Goal: Find specific page/section: Find specific page/section

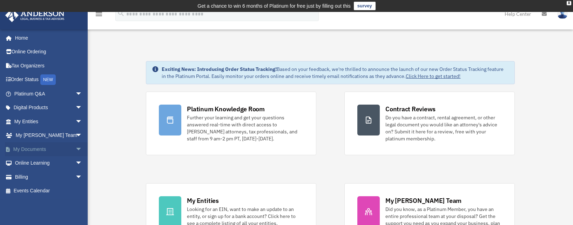
click at [75, 148] on span "arrow_drop_down" at bounding box center [82, 149] width 14 height 14
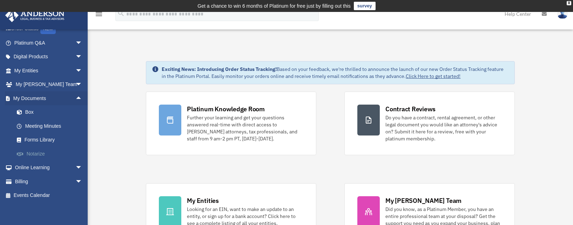
scroll to position [53, 0]
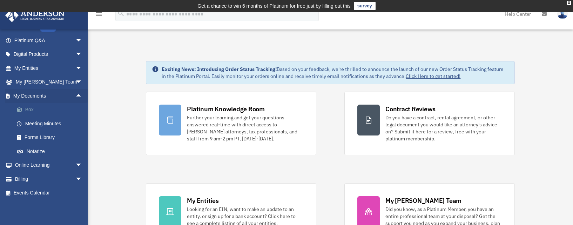
click at [33, 108] on link "Box" at bounding box center [51, 110] width 83 height 14
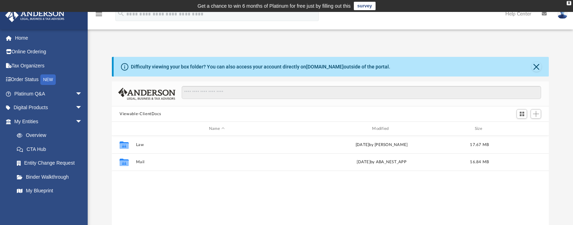
scroll to position [154, 431]
click at [75, 105] on span "arrow_drop_down" at bounding box center [82, 108] width 14 height 14
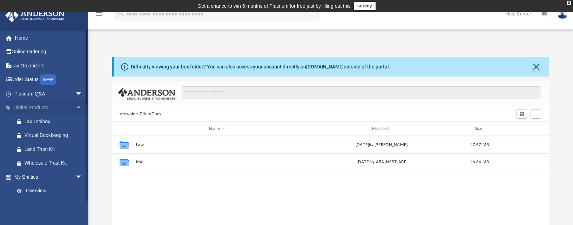
click at [75, 105] on span "arrow_drop_up" at bounding box center [82, 108] width 14 height 14
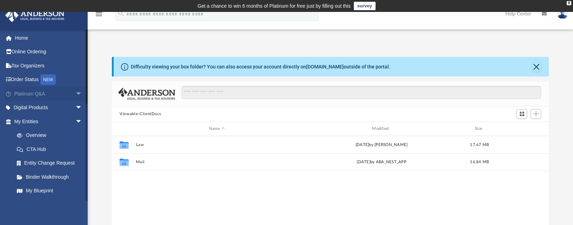
click at [75, 92] on span "arrow_drop_down" at bounding box center [82, 94] width 14 height 14
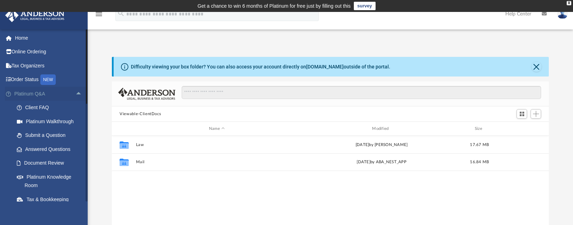
click at [75, 92] on span "arrow_drop_up" at bounding box center [82, 94] width 14 height 14
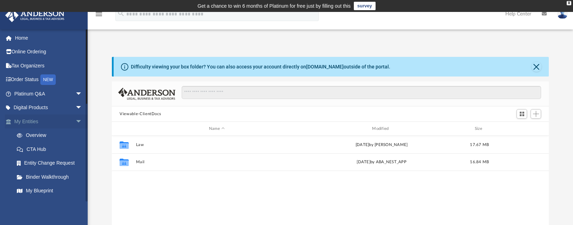
click at [77, 119] on span "arrow_drop_down" at bounding box center [82, 121] width 14 height 14
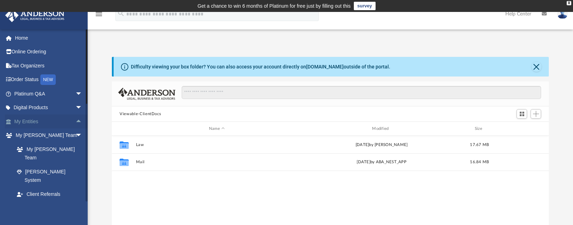
click at [75, 122] on span "arrow_drop_up" at bounding box center [82, 121] width 14 height 14
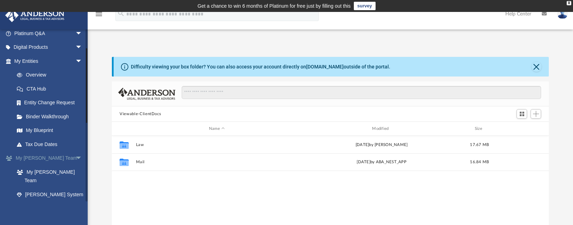
scroll to position [70, 0]
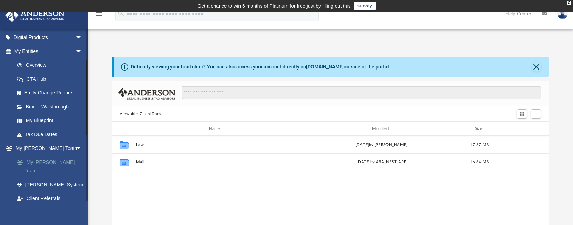
click at [47, 161] on link "My [PERSON_NAME] Team" at bounding box center [51, 166] width 83 height 22
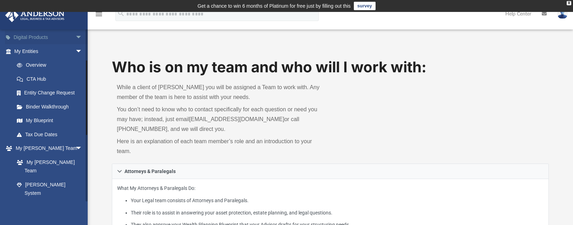
click at [75, 35] on span "arrow_drop_down" at bounding box center [82, 37] width 14 height 14
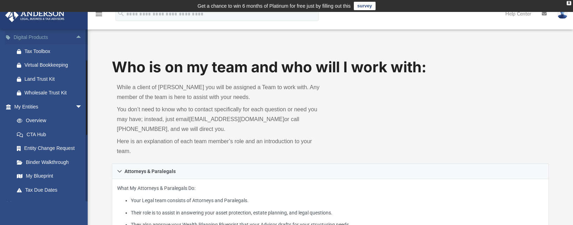
click at [75, 38] on span "arrow_drop_up" at bounding box center [82, 37] width 14 height 14
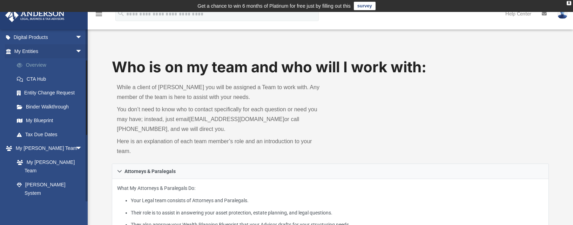
click at [39, 64] on link "Overview" at bounding box center [51, 65] width 83 height 14
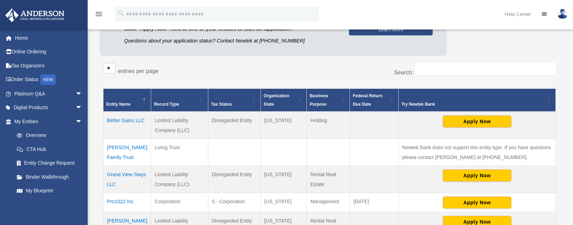
scroll to position [140, 0]
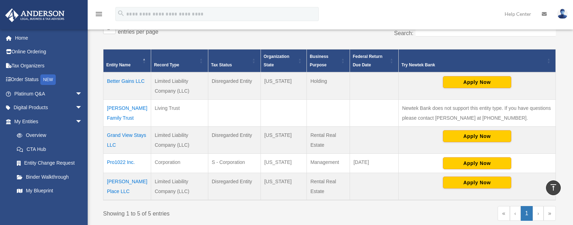
click at [117, 108] on td "[PERSON_NAME] Family Trust" at bounding box center [127, 113] width 48 height 27
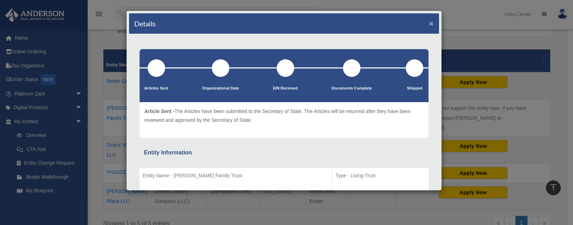
click at [429, 25] on button "×" at bounding box center [431, 23] width 5 height 7
